Goal: Task Accomplishment & Management: Use online tool/utility

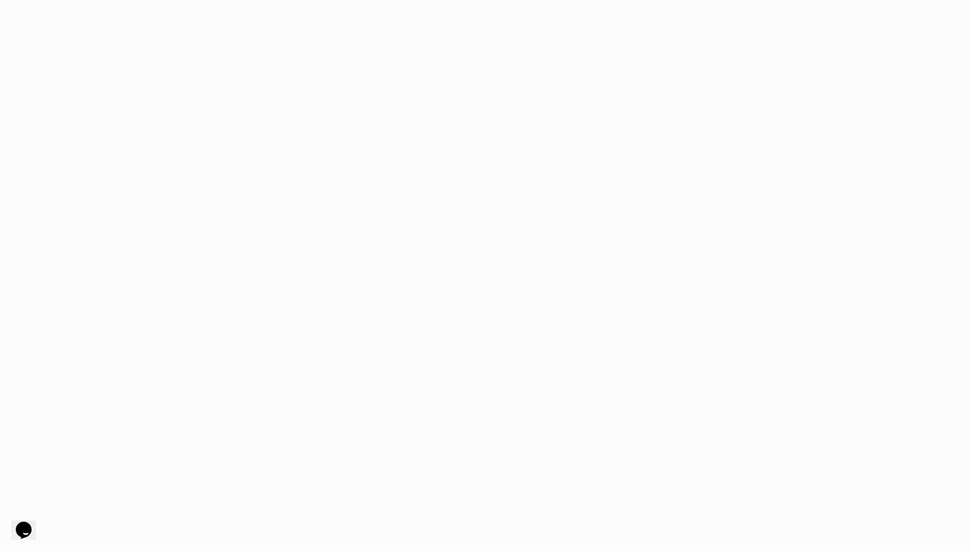
click at [588, 243] on game-player-page at bounding box center [485, 275] width 970 height 551
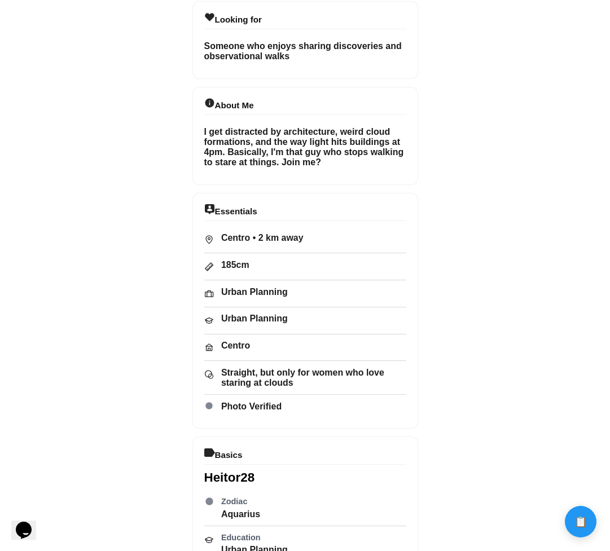
scroll to position [568, 0]
